Goal: Transaction & Acquisition: Subscribe to service/newsletter

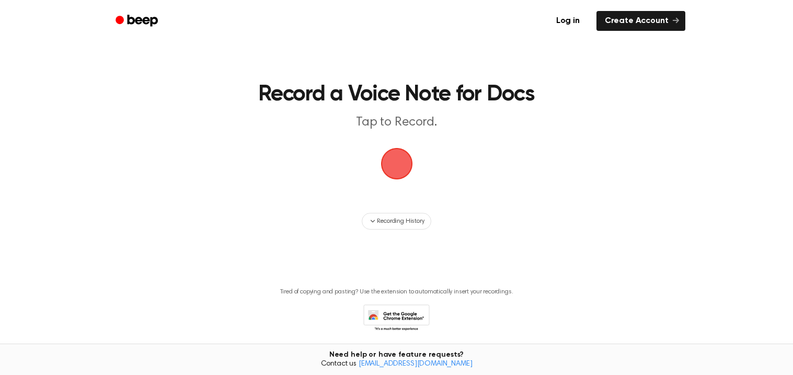
click at [398, 165] on span "button" at bounding box center [396, 164] width 34 height 34
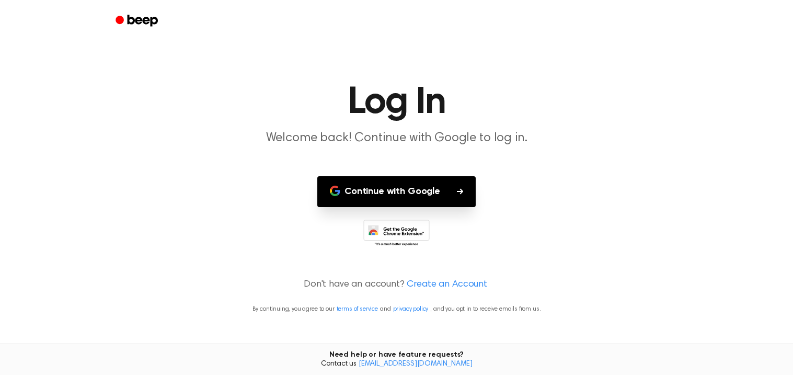
click at [399, 188] on button "Continue with Google" at bounding box center [396, 191] width 158 height 31
click at [445, 185] on button "Continue with Google" at bounding box center [396, 191] width 158 height 31
click at [453, 283] on link "Create an Account" at bounding box center [447, 285] width 80 height 14
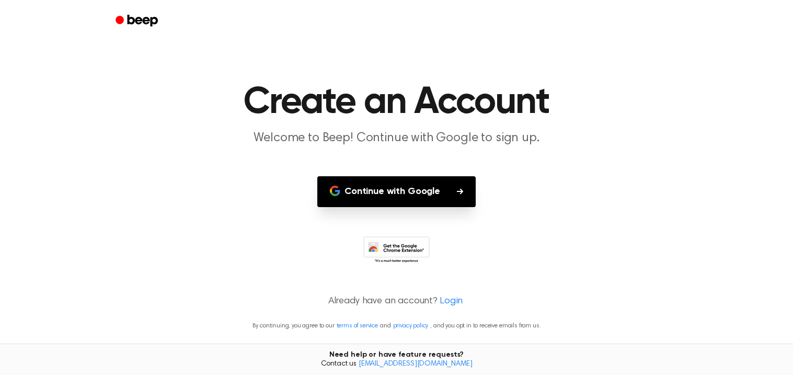
click at [448, 297] on link "Login" at bounding box center [451, 301] width 23 height 14
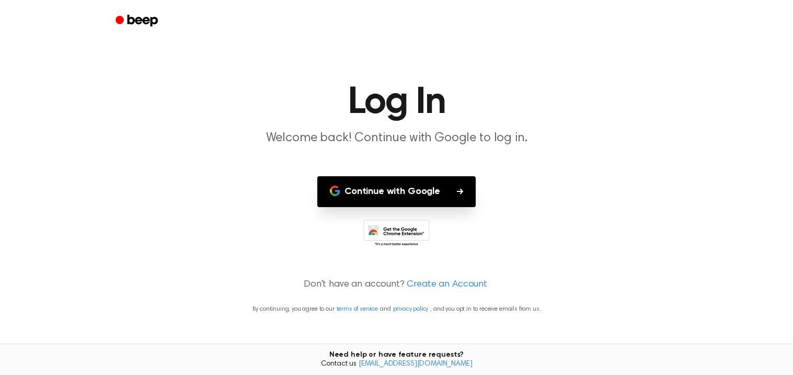
click at [426, 283] on link "Create an Account" at bounding box center [447, 285] width 80 height 14
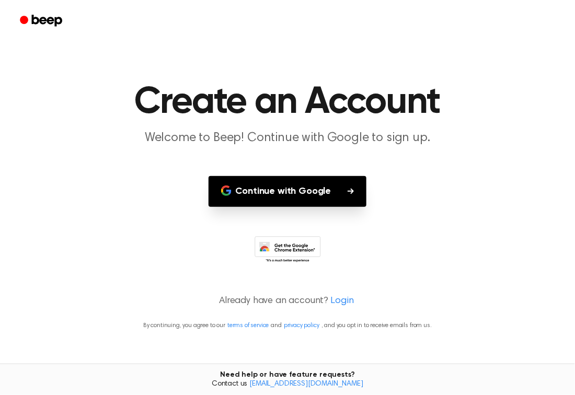
click at [338, 182] on button "Continue with Google" at bounding box center [288, 191] width 158 height 31
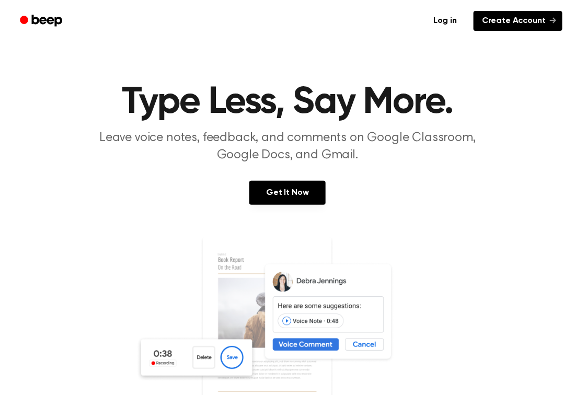
click at [558, 16] on link "Create Account" at bounding box center [518, 21] width 89 height 20
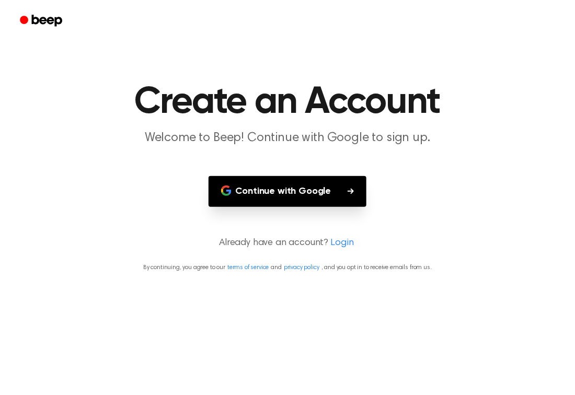
click at [338, 192] on button "Continue with Google" at bounding box center [288, 191] width 158 height 31
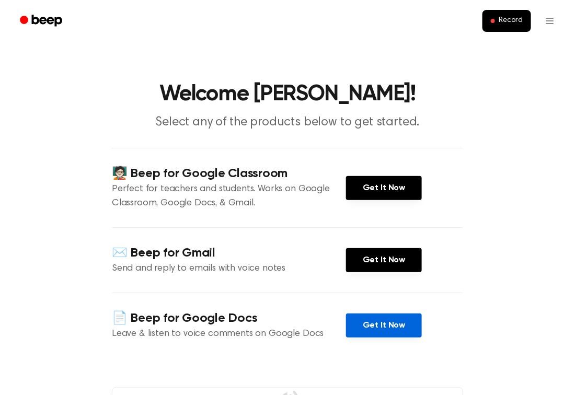
click at [375, 325] on link "Get It Now" at bounding box center [384, 326] width 76 height 24
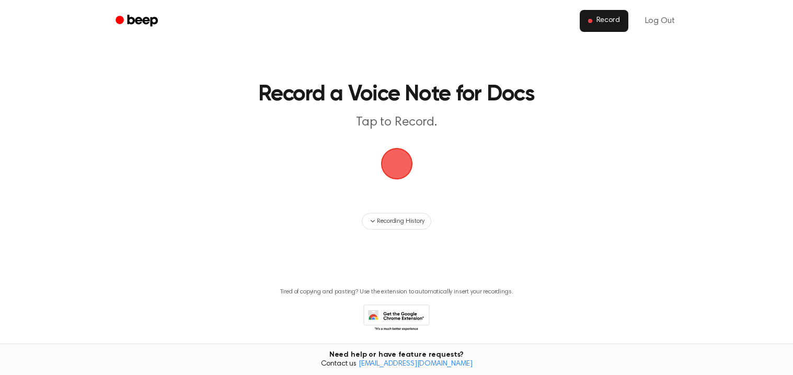
click at [598, 18] on span "Record" at bounding box center [608, 20] width 24 height 9
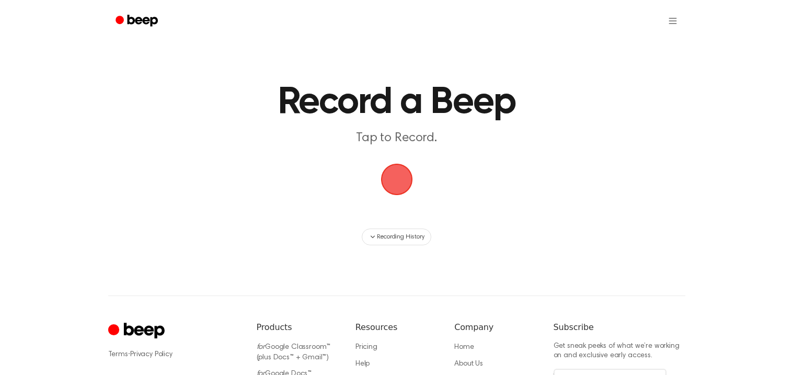
click at [405, 187] on span "button" at bounding box center [396, 179] width 59 height 59
click at [390, 238] on span "Recording History" at bounding box center [400, 236] width 47 height 9
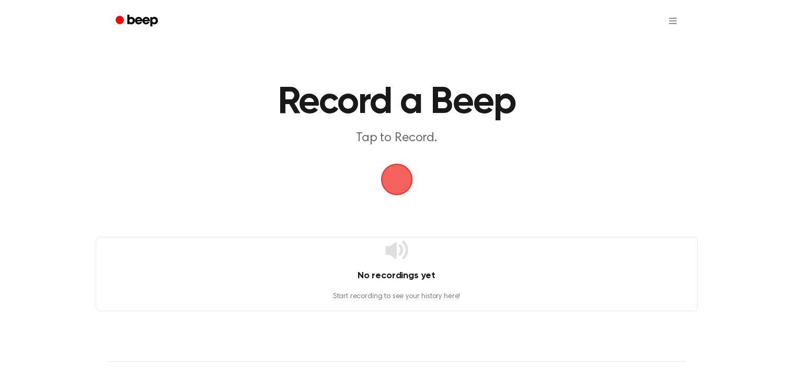
click at [390, 269] on h4 "No recordings yet" at bounding box center [396, 276] width 601 height 14
click at [674, 13] on html "Record a Beep Tap to Record. No recordings yet Start recording to see your hist…" at bounding box center [396, 280] width 793 height 560
click at [654, 44] on link "Recording History" at bounding box center [650, 46] width 65 height 17
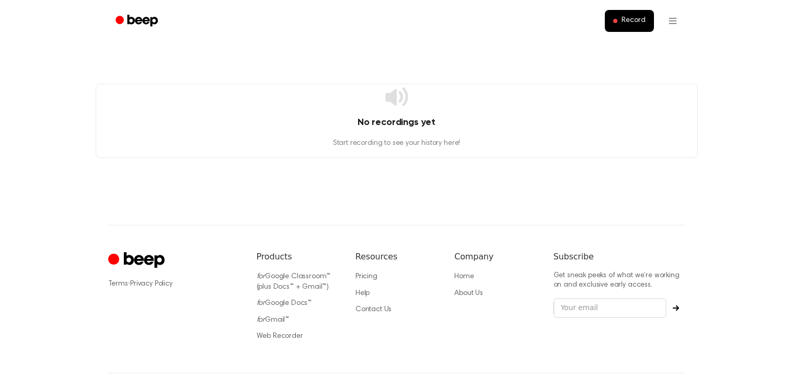
scroll to position [45, 0]
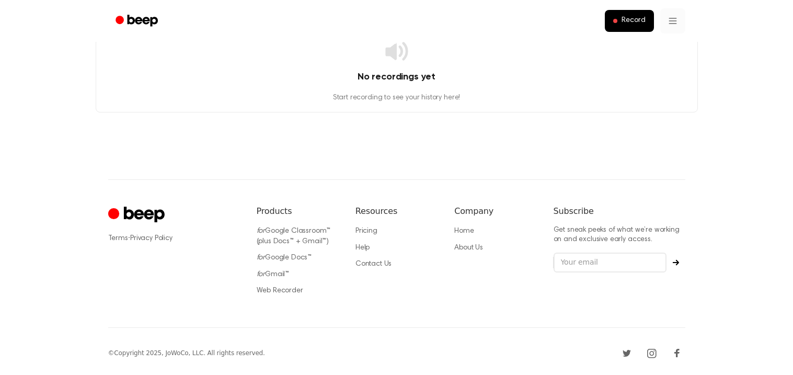
click at [660, 22] on html "Record No recordings yet Start recording to see your history here! ⚠️ We are ex…" at bounding box center [396, 166] width 793 height 423
click at [660, 64] on div "Log Out" at bounding box center [650, 65] width 65 height 17
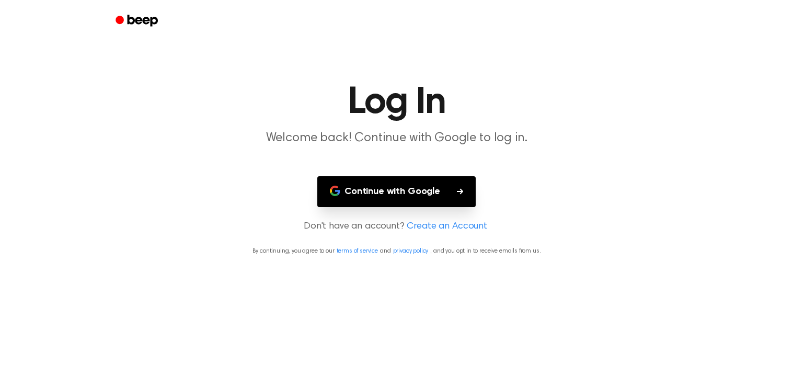
click at [436, 203] on button "Continue with Google" at bounding box center [396, 191] width 158 height 31
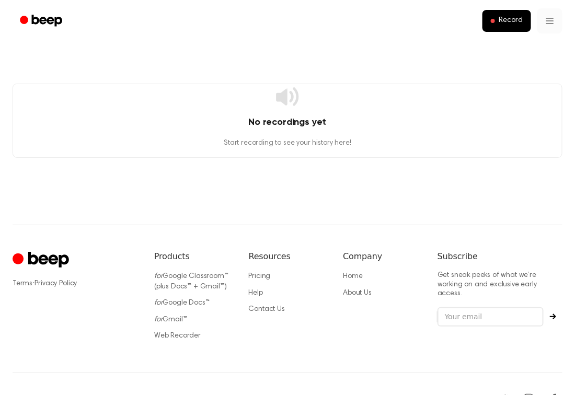
click at [555, 18] on html "Record No recordings yet Start recording to see your history here! ⚠️ We are ex…" at bounding box center [287, 211] width 575 height 423
click at [574, 296] on html "Record No recordings yet Start recording to see your history here! ⚠️ We are ex…" at bounding box center [287, 211] width 575 height 423
